Goal: Task Accomplishment & Management: Use online tool/utility

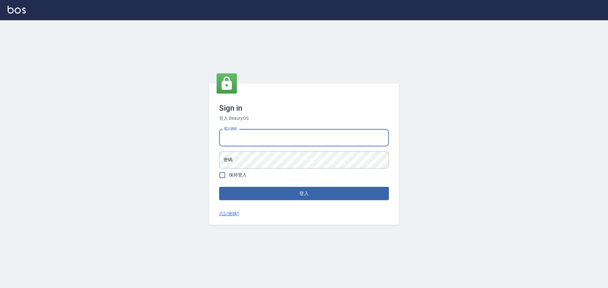
click at [319, 145] on input "電話號碼" at bounding box center [304, 137] width 170 height 17
type input "0989189977"
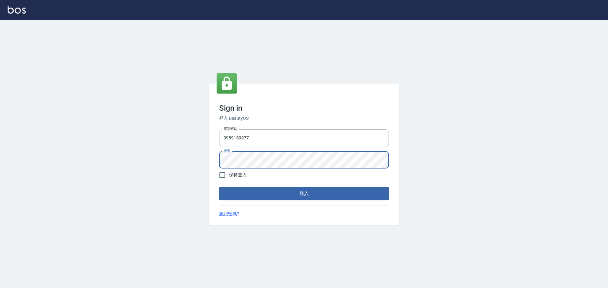
click at [219, 187] on button "登入" at bounding box center [304, 193] width 170 height 13
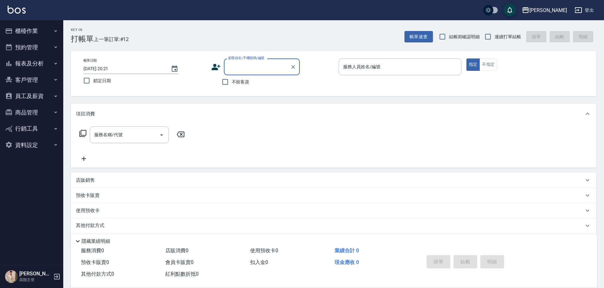
click at [50, 33] on button "櫃檯作業" at bounding box center [32, 31] width 58 height 16
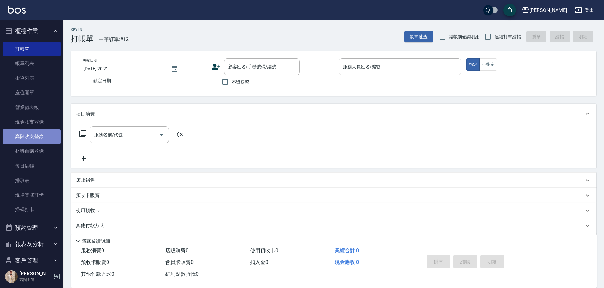
click at [43, 139] on link "高階收支登錄" at bounding box center [32, 136] width 58 height 15
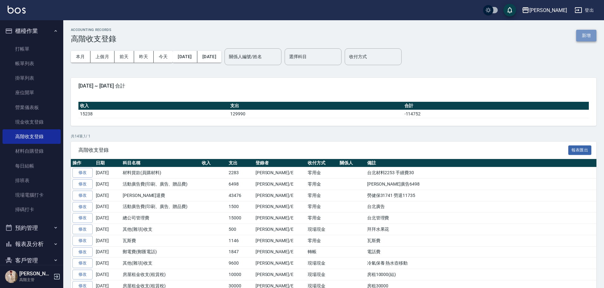
click at [584, 35] on button "新增" at bounding box center [587, 36] width 20 height 12
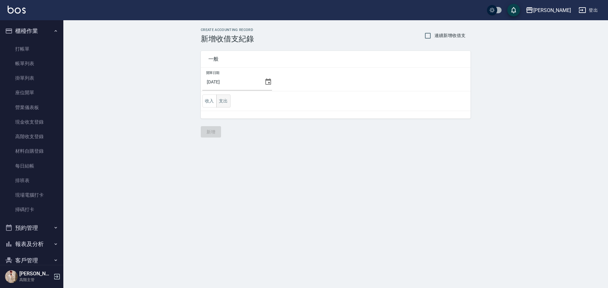
click at [229, 107] on button "支出" at bounding box center [223, 101] width 14 height 13
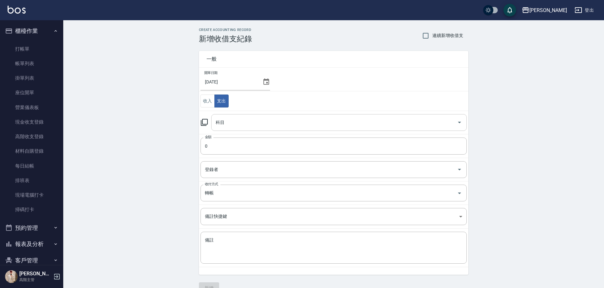
click at [239, 116] on div "科目" at bounding box center [339, 122] width 256 height 17
type input "ㄍ"
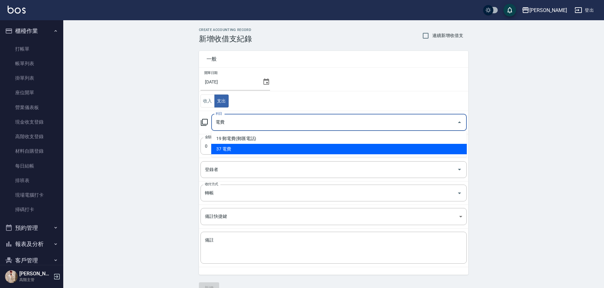
type input "37 電費"
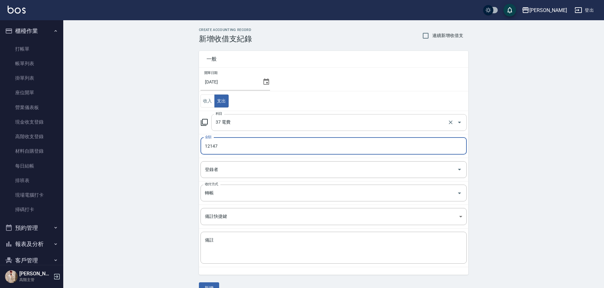
type input "12147"
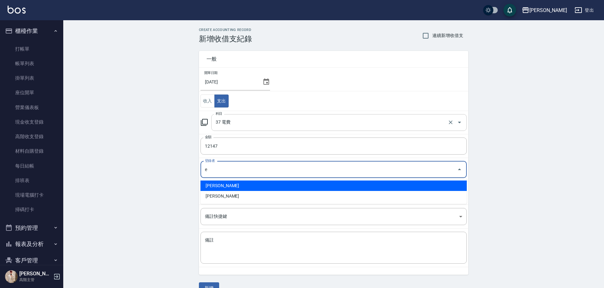
type input "[PERSON_NAME]"
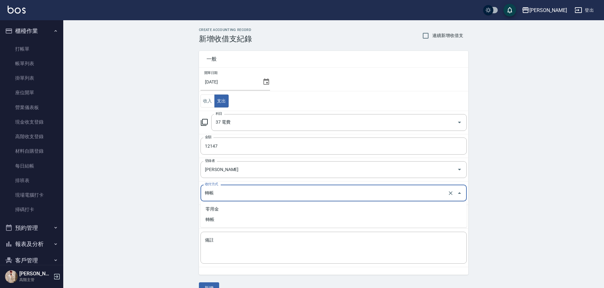
click at [220, 192] on input "轉帳" at bounding box center [324, 193] width 243 height 11
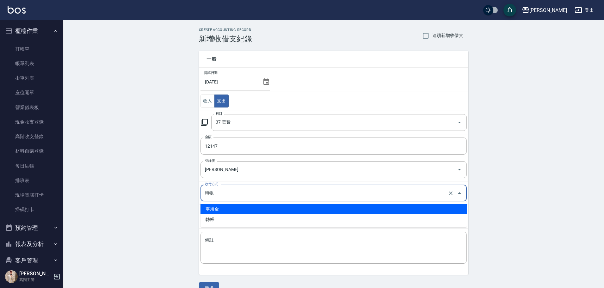
drag, startPoint x: 215, startPoint y: 206, endPoint x: 224, endPoint y: 222, distance: 18.5
click at [215, 206] on li "零用金" at bounding box center [334, 209] width 266 height 10
type input "零用金"
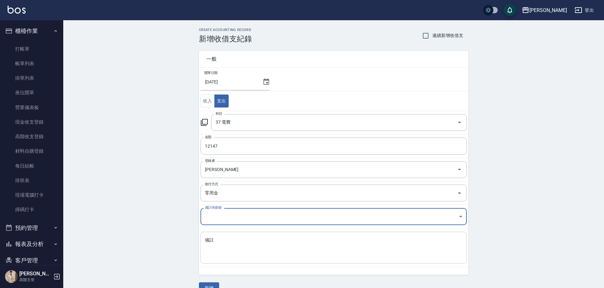
click at [231, 239] on textarea "備註" at bounding box center [334, 248] width 258 height 22
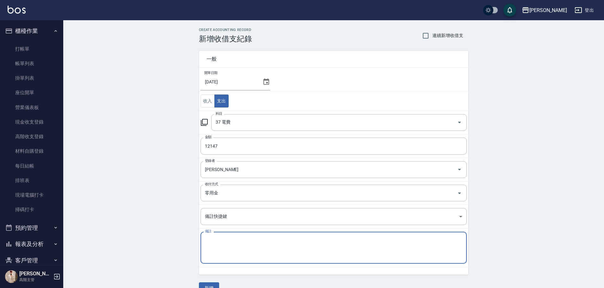
type textarea "ㄏ"
type textarea "電費12147"
click at [218, 284] on button "新增" at bounding box center [209, 289] width 20 height 12
